Goal: Task Accomplishment & Management: Complete application form

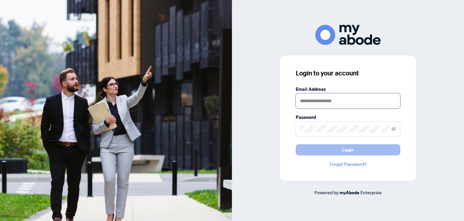
type input "**********"
click at [325, 150] on button "Login" at bounding box center [348, 150] width 105 height 11
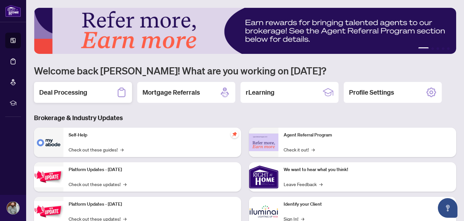
click at [97, 87] on div "Deal Processing" at bounding box center [83, 92] width 98 height 21
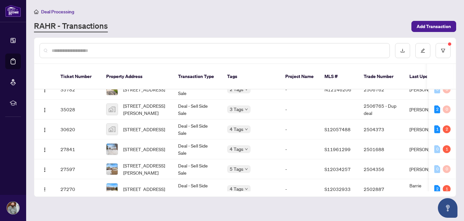
scroll to position [110, 0]
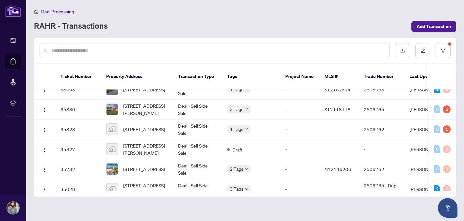
click at [175, 48] on input "text" at bounding box center [218, 50] width 333 height 7
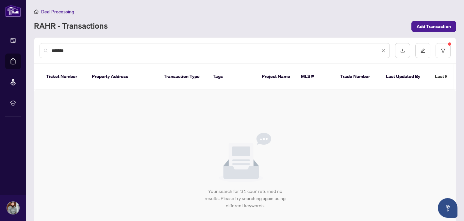
scroll to position [0, 0]
click at [125, 53] on input "*******" at bounding box center [216, 50] width 328 height 7
type input "*"
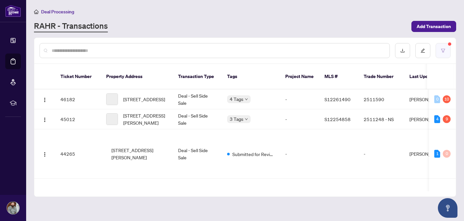
click at [444, 54] on button "button" at bounding box center [443, 50] width 15 height 15
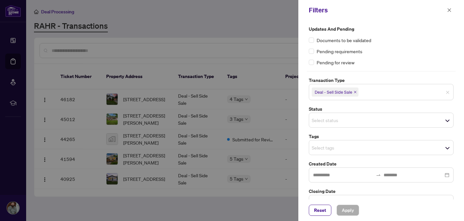
click at [354, 92] on icon "close" at bounding box center [355, 92] width 3 height 3
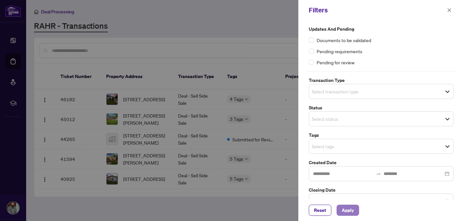
click at [351, 213] on span "Apply" at bounding box center [348, 210] width 12 height 10
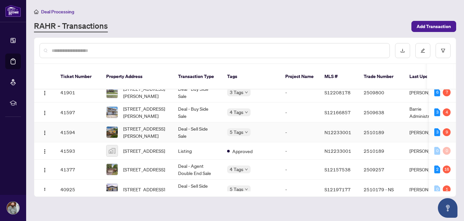
scroll to position [208, 0]
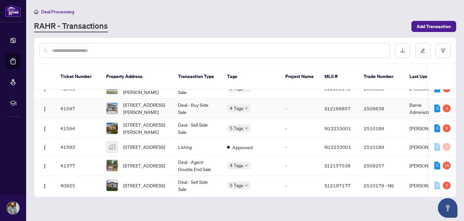
click at [139, 102] on span "[STREET_ADDRESS][PERSON_NAME]" at bounding box center [145, 108] width 44 height 14
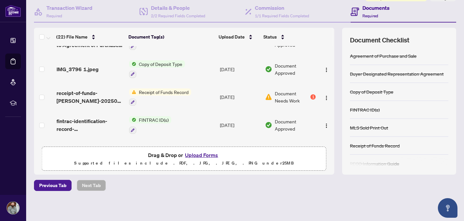
scroll to position [96, 0]
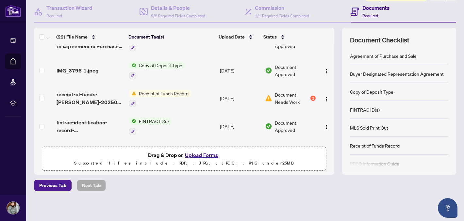
click at [313, 96] on div "1" at bounding box center [313, 98] width 5 height 5
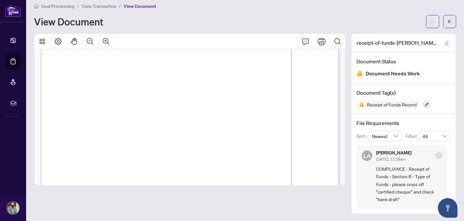
scroll to position [67, 0]
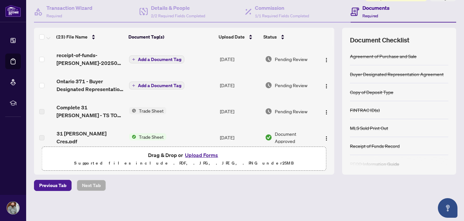
scroll to position [10, 0]
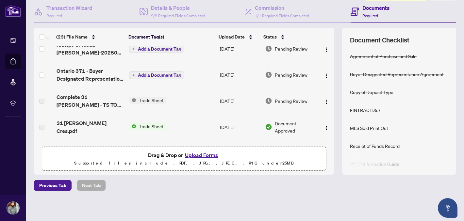
click at [140, 99] on span "Trade Sheet" at bounding box center [151, 100] width 30 height 7
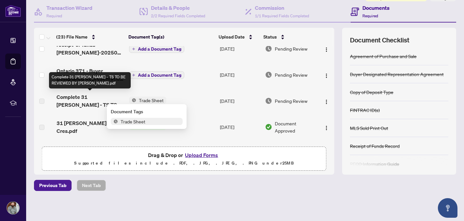
click at [75, 105] on span "Complete 31 [PERSON_NAME] - TS TO BE REVIEWED BY [PERSON_NAME].pdf" at bounding box center [90, 101] width 67 height 16
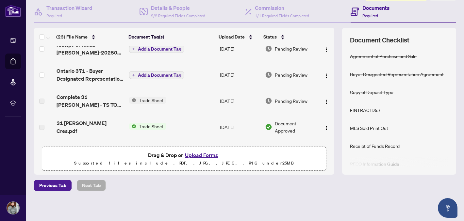
click at [39, 99] on td at bounding box center [44, 101] width 20 height 26
click at [41, 99] on label at bounding box center [41, 101] width 5 height 7
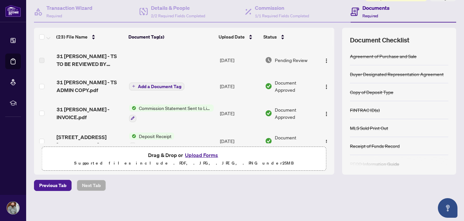
scroll to position [380, 0]
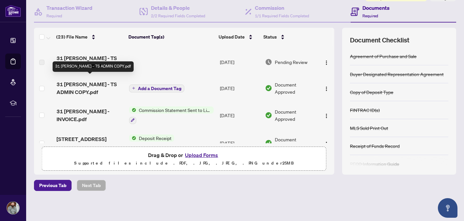
click at [78, 84] on span "31 [PERSON_NAME] - TS ADMIN COPY.pdf" at bounding box center [90, 88] width 67 height 16
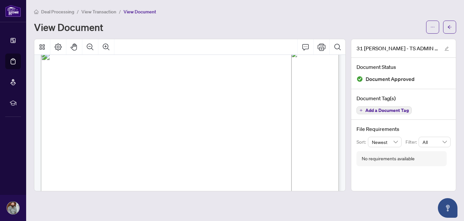
scroll to position [9, 0]
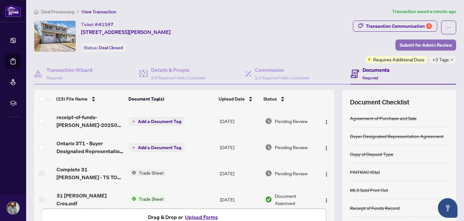
click at [444, 44] on span "Submit for Admin Review" at bounding box center [426, 45] width 52 height 10
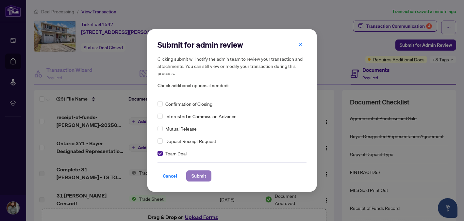
click at [198, 176] on span "Submit" at bounding box center [199, 176] width 15 height 10
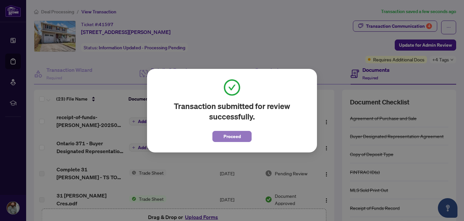
click at [243, 137] on button "Proceed" at bounding box center [232, 136] width 39 height 11
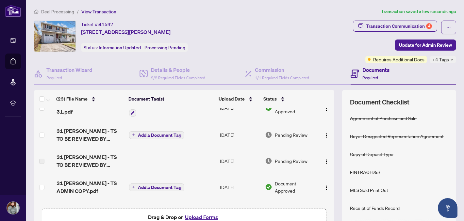
scroll to position [340, 0]
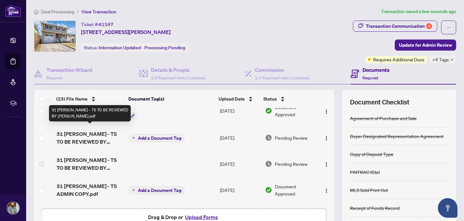
click at [99, 134] on span "31 [PERSON_NAME] - TS TO BE REVIEWED BY [PERSON_NAME].pdf" at bounding box center [90, 138] width 67 height 16
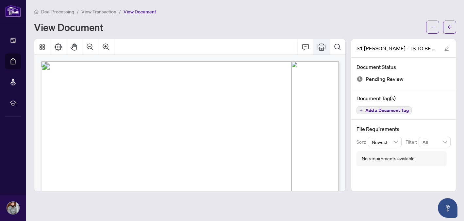
click at [321, 47] on icon "Print" at bounding box center [322, 47] width 8 height 8
